Goal: Book appointment/travel/reservation

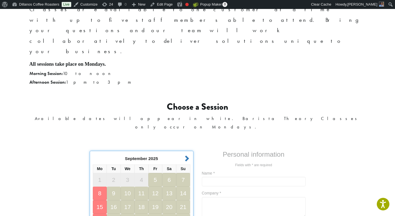
scroll to position [280, 0]
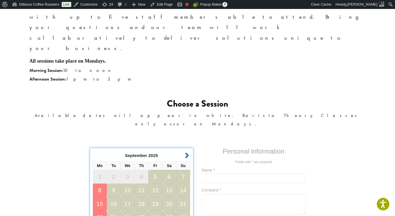
click at [98, 212] on link "22" at bounding box center [100, 217] width 14 height 11
click at [99, 212] on link "22" at bounding box center [100, 217] width 14 height 11
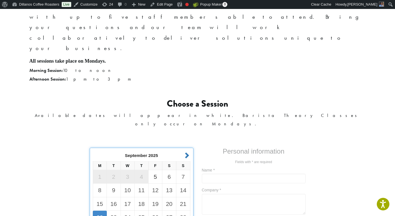
click at [99, 212] on link "22" at bounding box center [100, 217] width 14 height 11
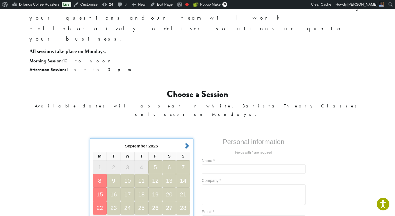
scroll to position [291, 0]
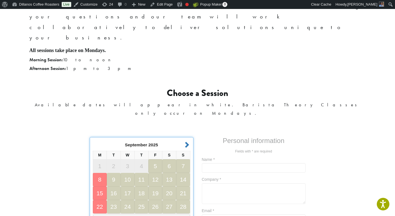
click at [187, 141] on link "Next" at bounding box center [186, 144] width 8 height 6
click at [187, 141] on link "Next" at bounding box center [185, 144] width 8 height 6
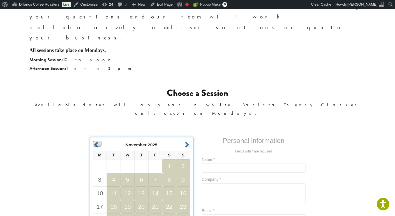
click at [95, 141] on link "Prev" at bounding box center [97, 144] width 8 height 6
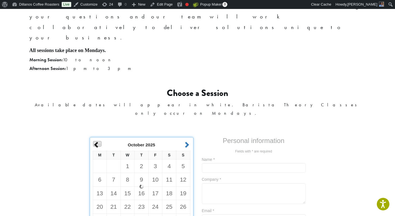
click at [95, 141] on link "Prev" at bounding box center [97, 144] width 8 height 6
